Goal: Check status: Check status

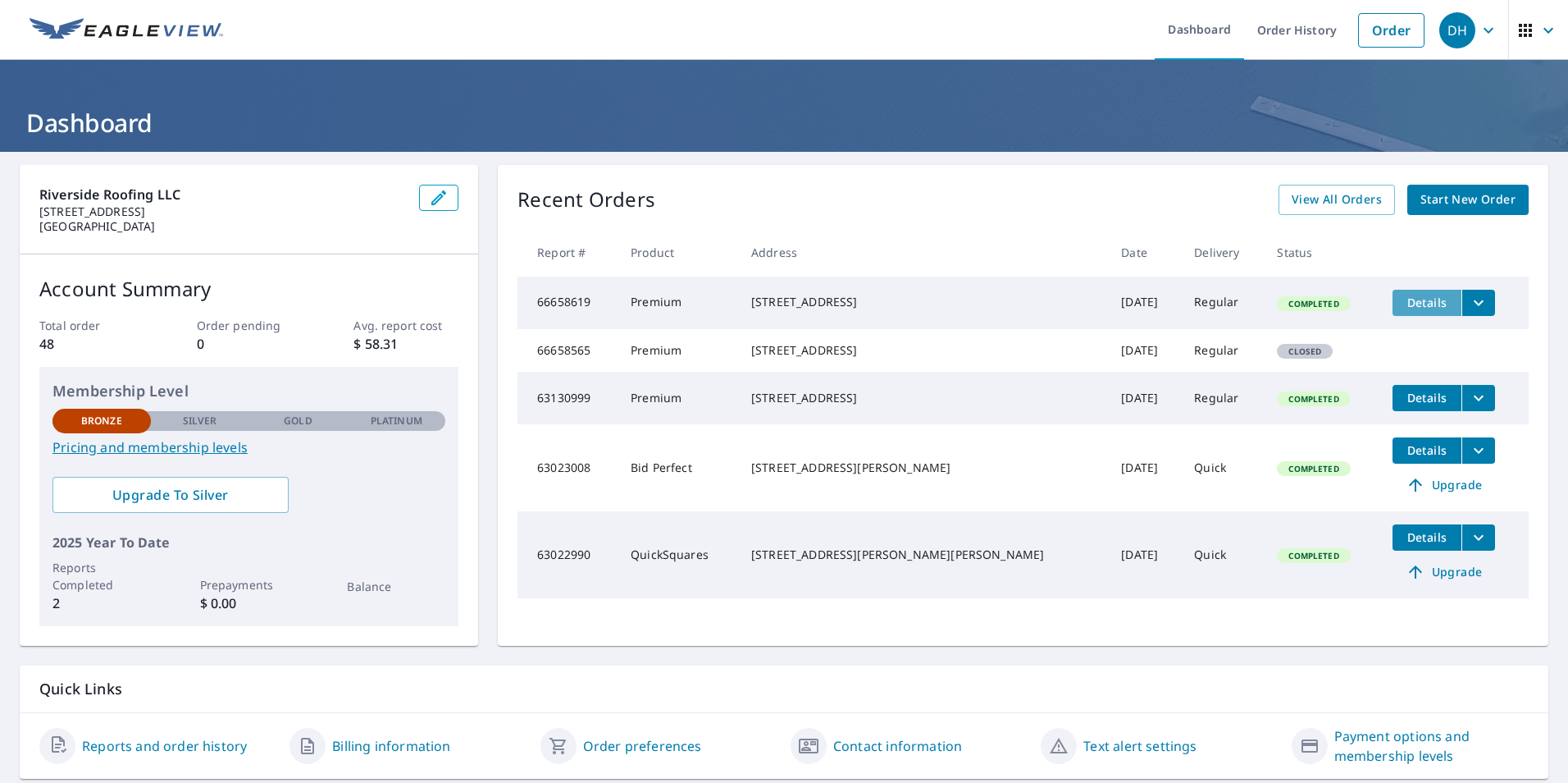
click at [1402, 296] on span "Details" at bounding box center [1426, 301] width 49 height 15
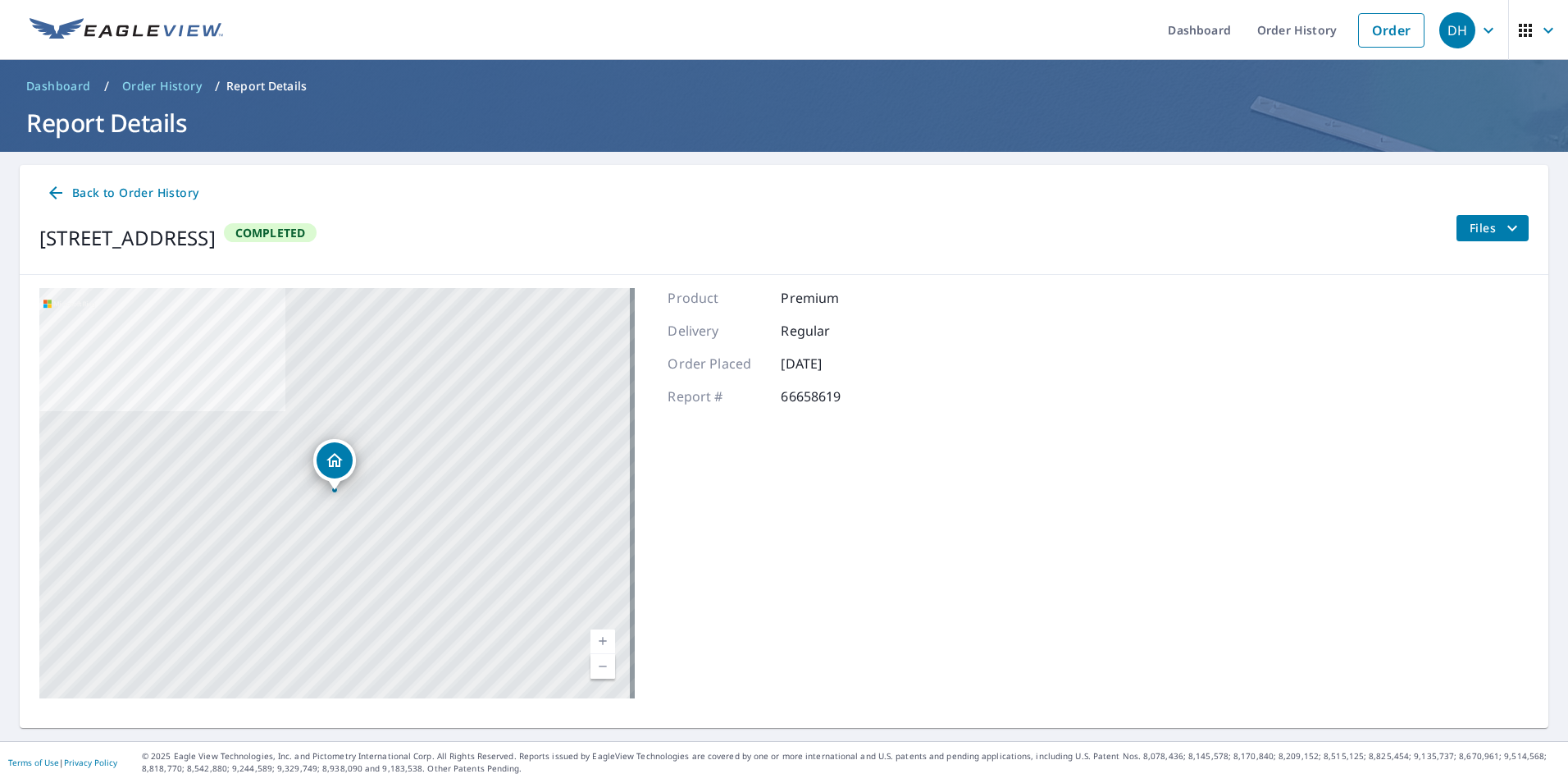
click at [127, 186] on span "Back to Order History" at bounding box center [122, 193] width 152 height 21
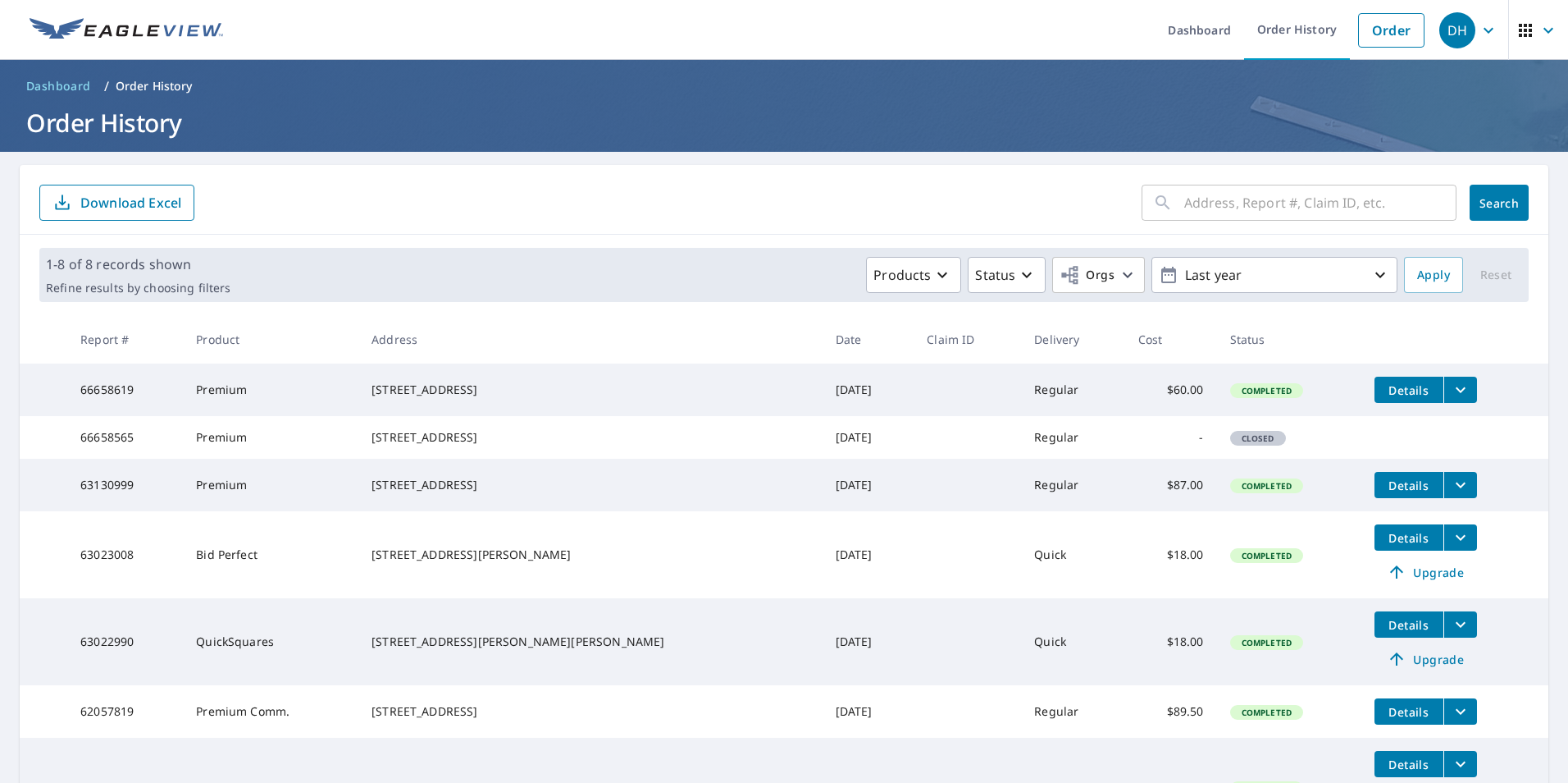
click at [1464, 37] on span "DH" at bounding box center [1470, 30] width 62 height 39
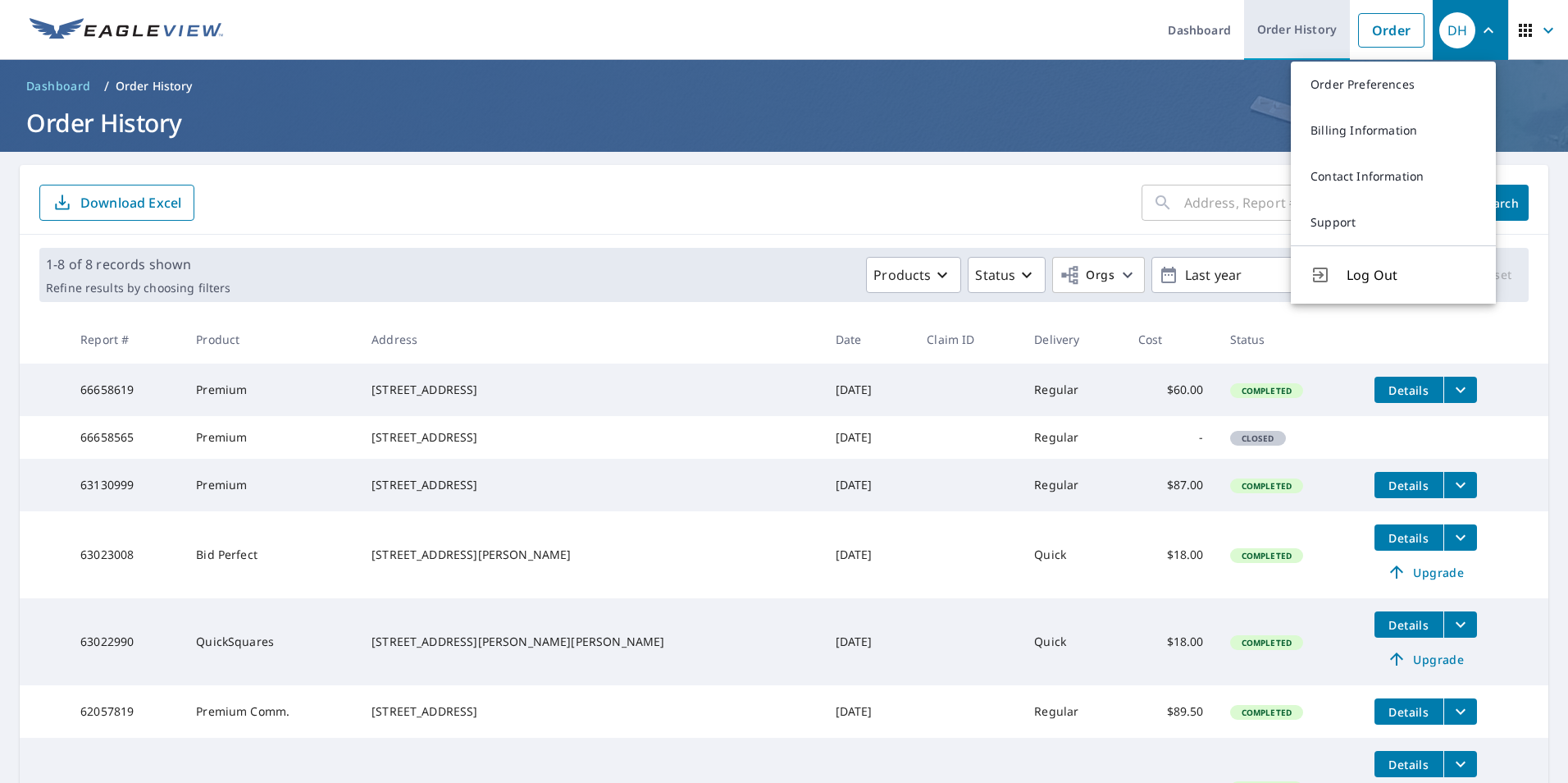
click at [1290, 30] on link "Order History" at bounding box center [1296, 29] width 106 height 60
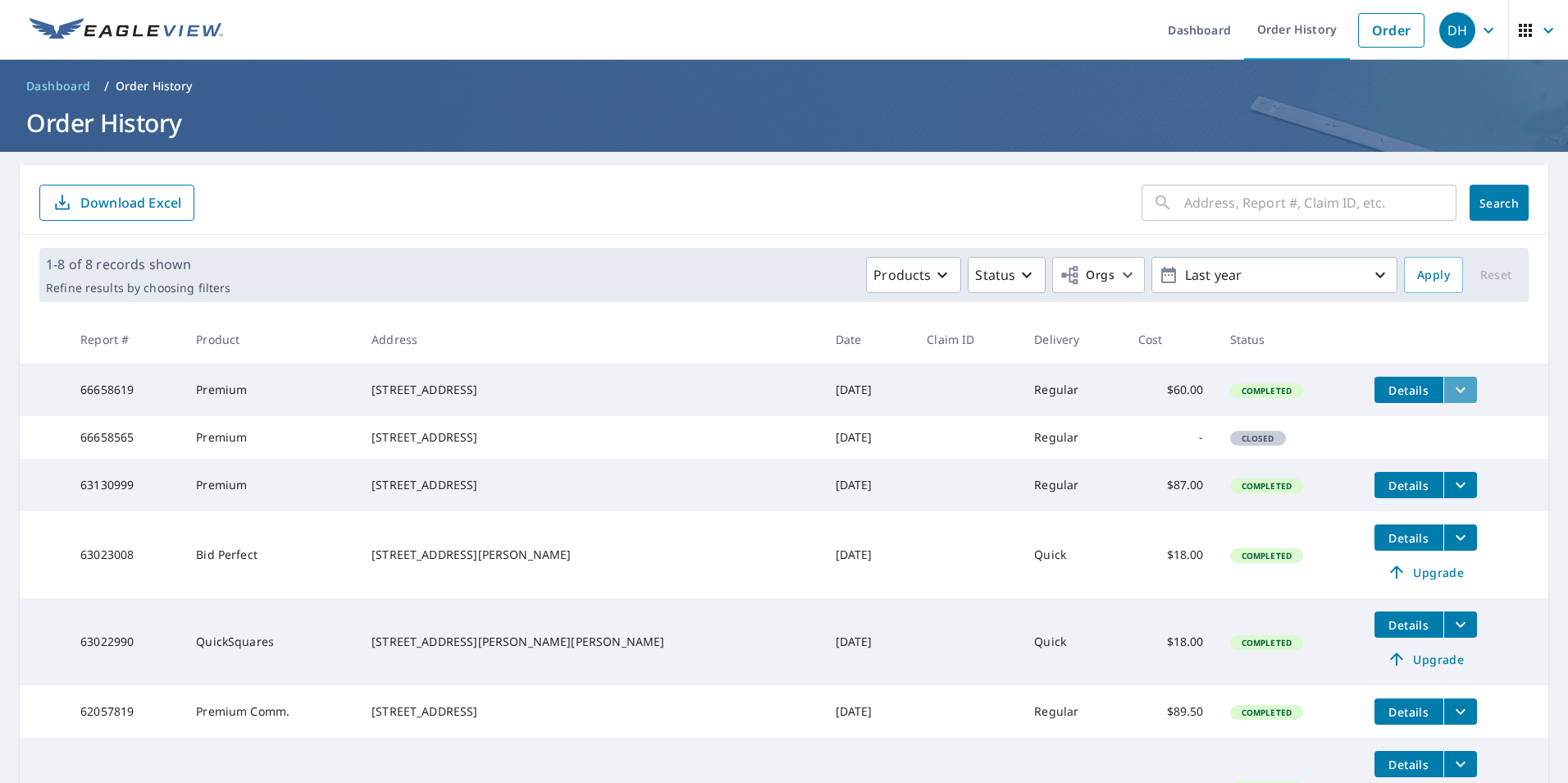
click at [1450, 383] on icon "filesDropdownBtn-66658619" at bounding box center [1460, 390] width 20 height 20
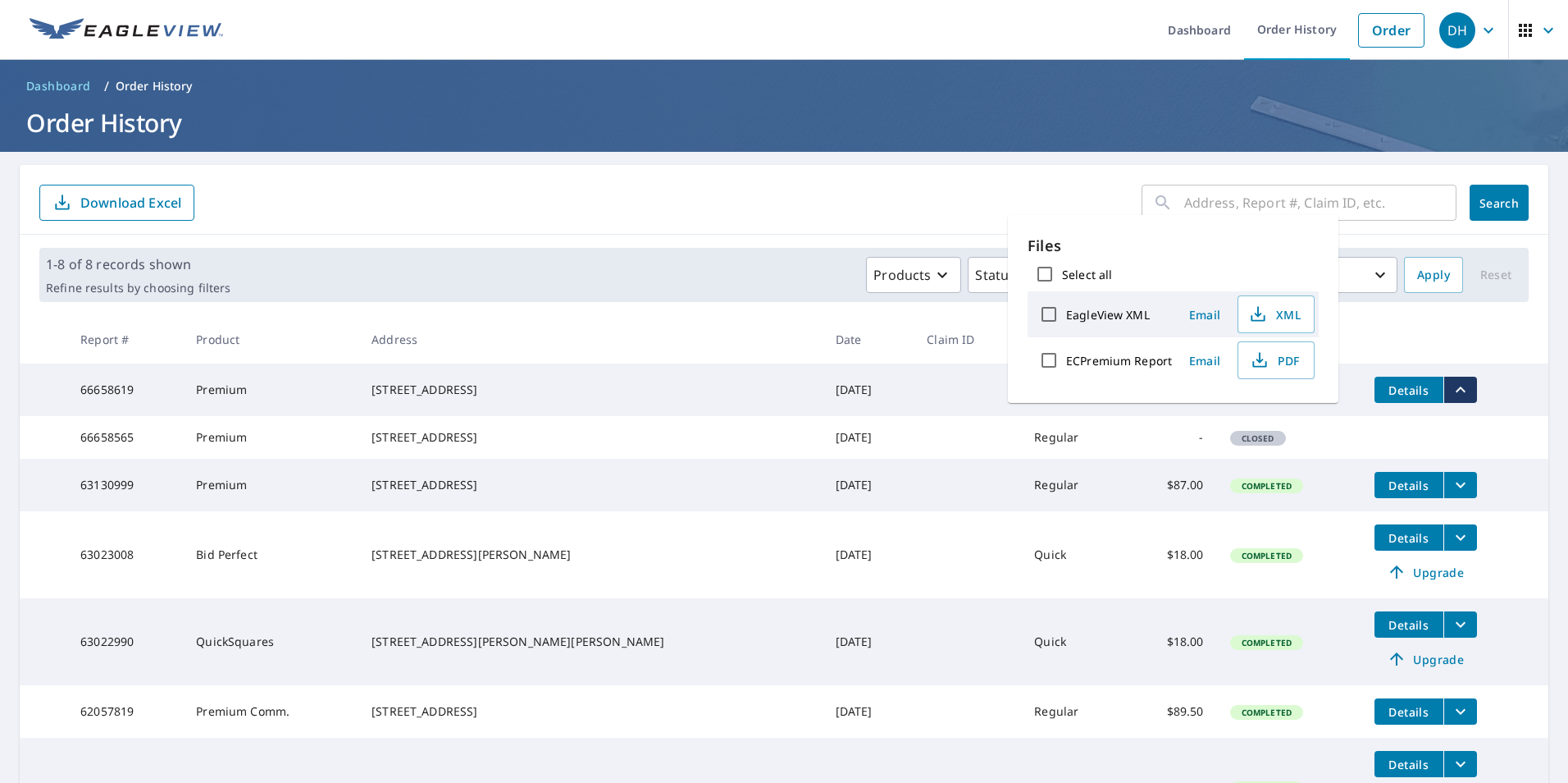
click at [1450, 383] on icon "filesDropdownBtn-66658619" at bounding box center [1460, 390] width 20 height 20
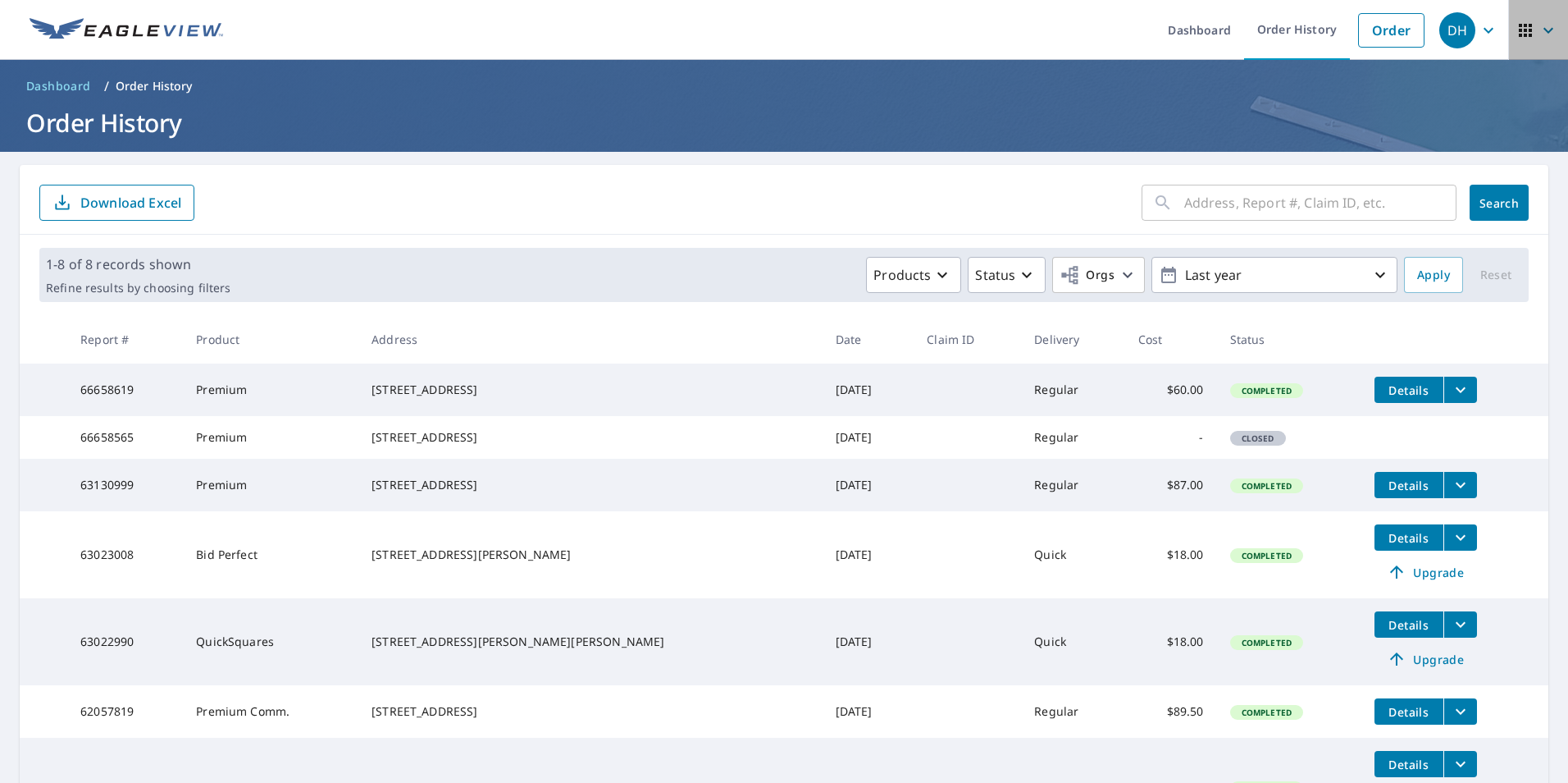
click at [1519, 34] on icon "button" at bounding box center [1525, 30] width 13 height 13
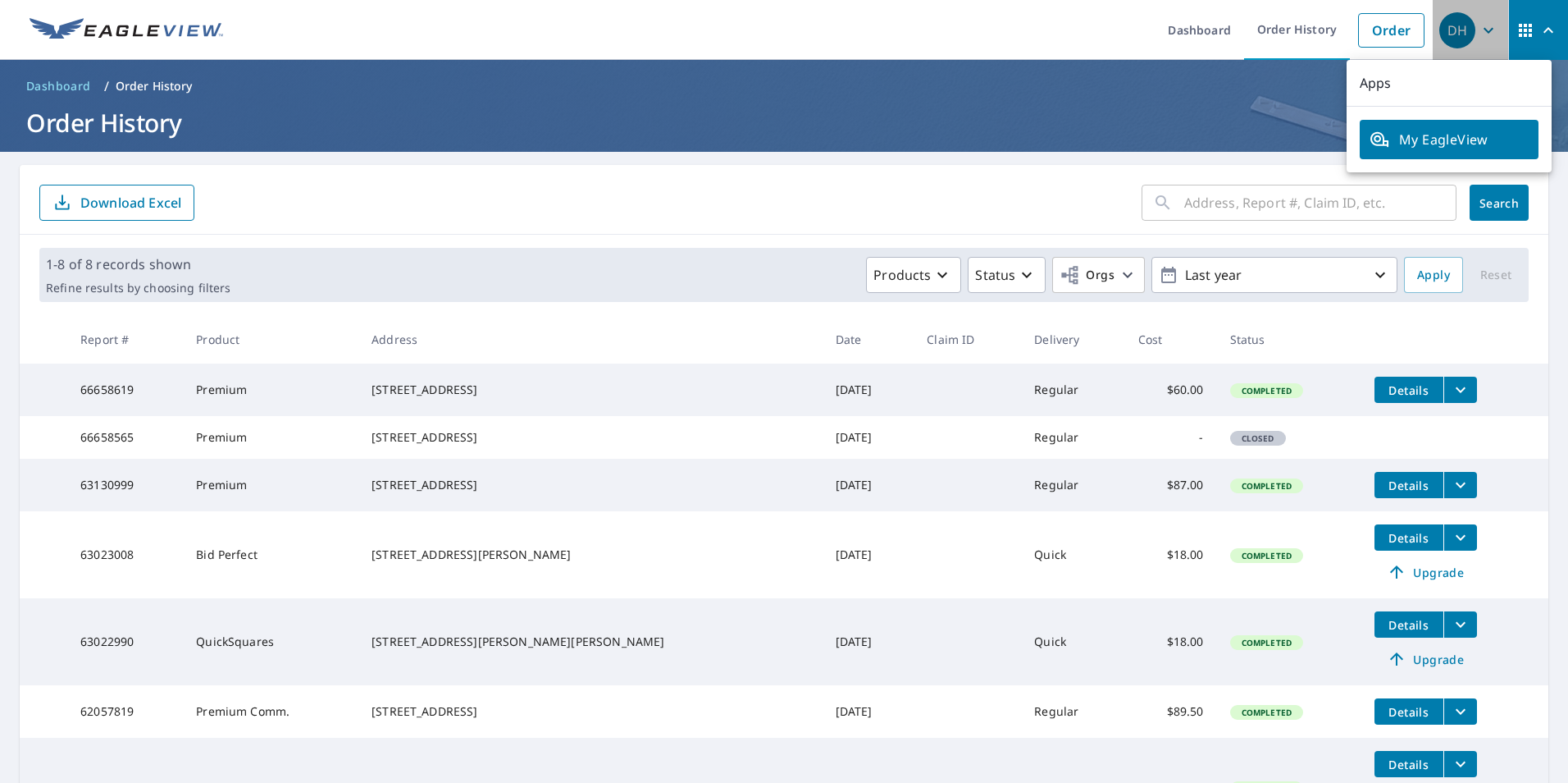
click at [1478, 34] on icon "button" at bounding box center [1488, 30] width 20 height 20
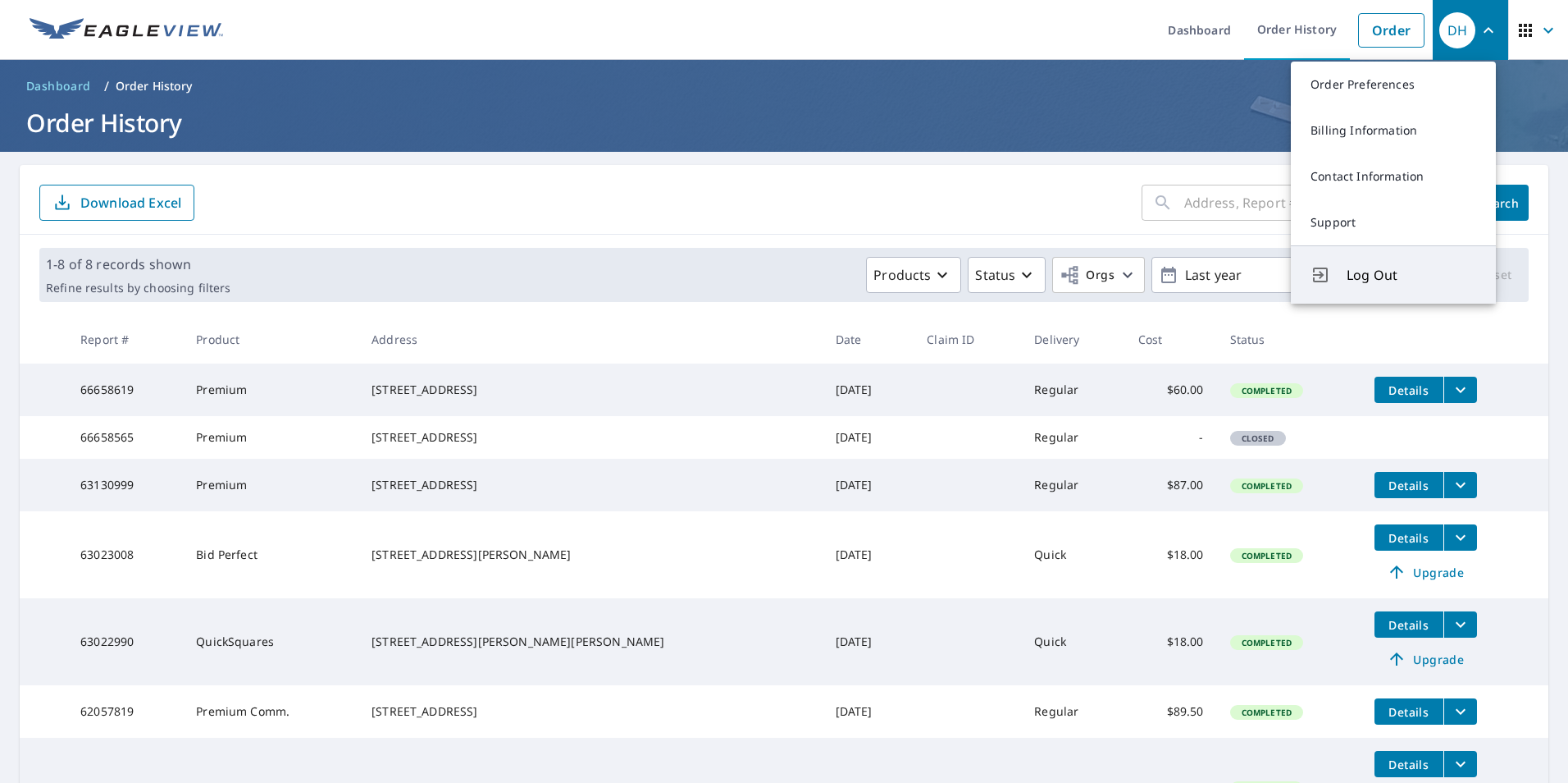
click at [1383, 280] on span "Log Out" at bounding box center [1410, 275] width 129 height 20
